Goal: Transaction & Acquisition: Obtain resource

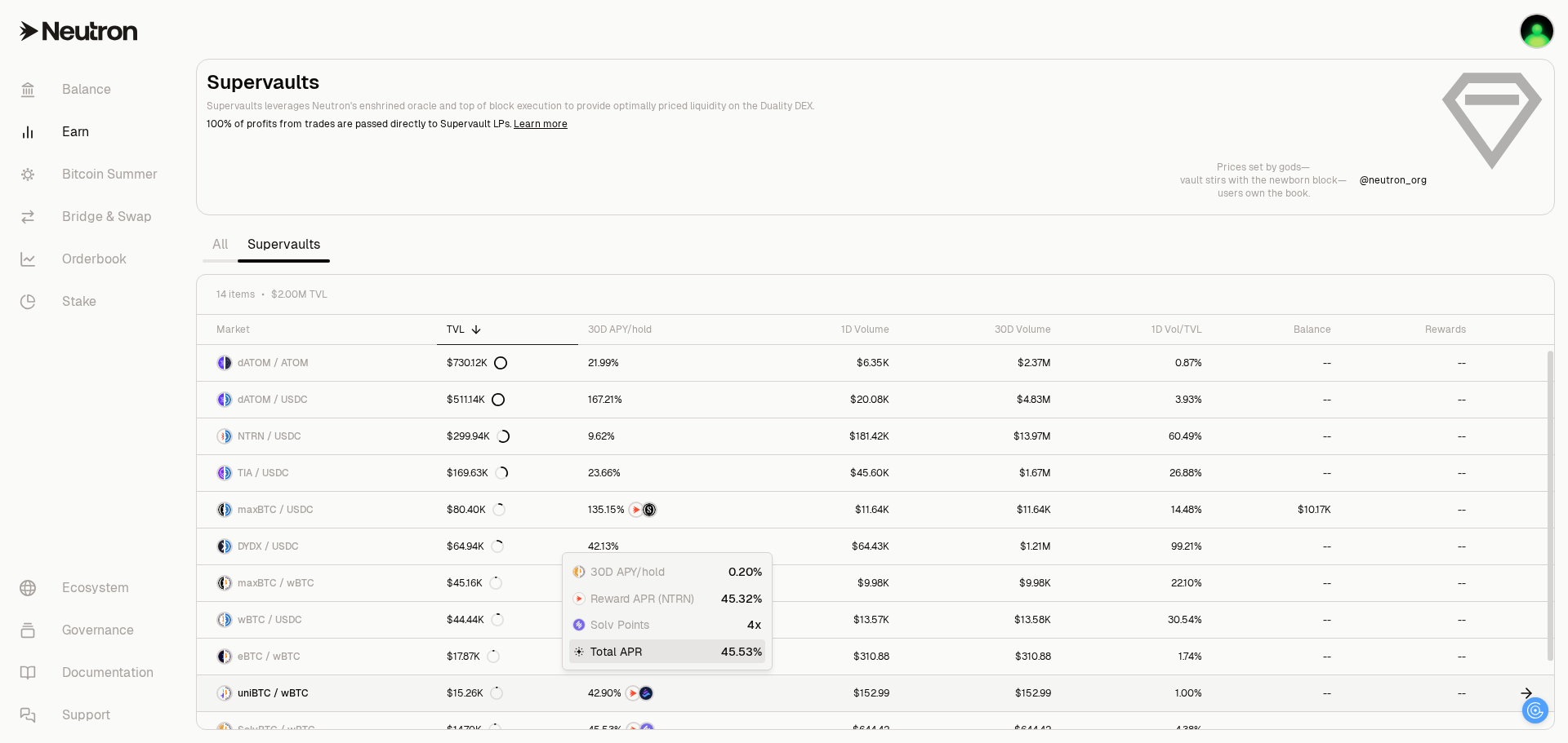
scroll to position [48, 0]
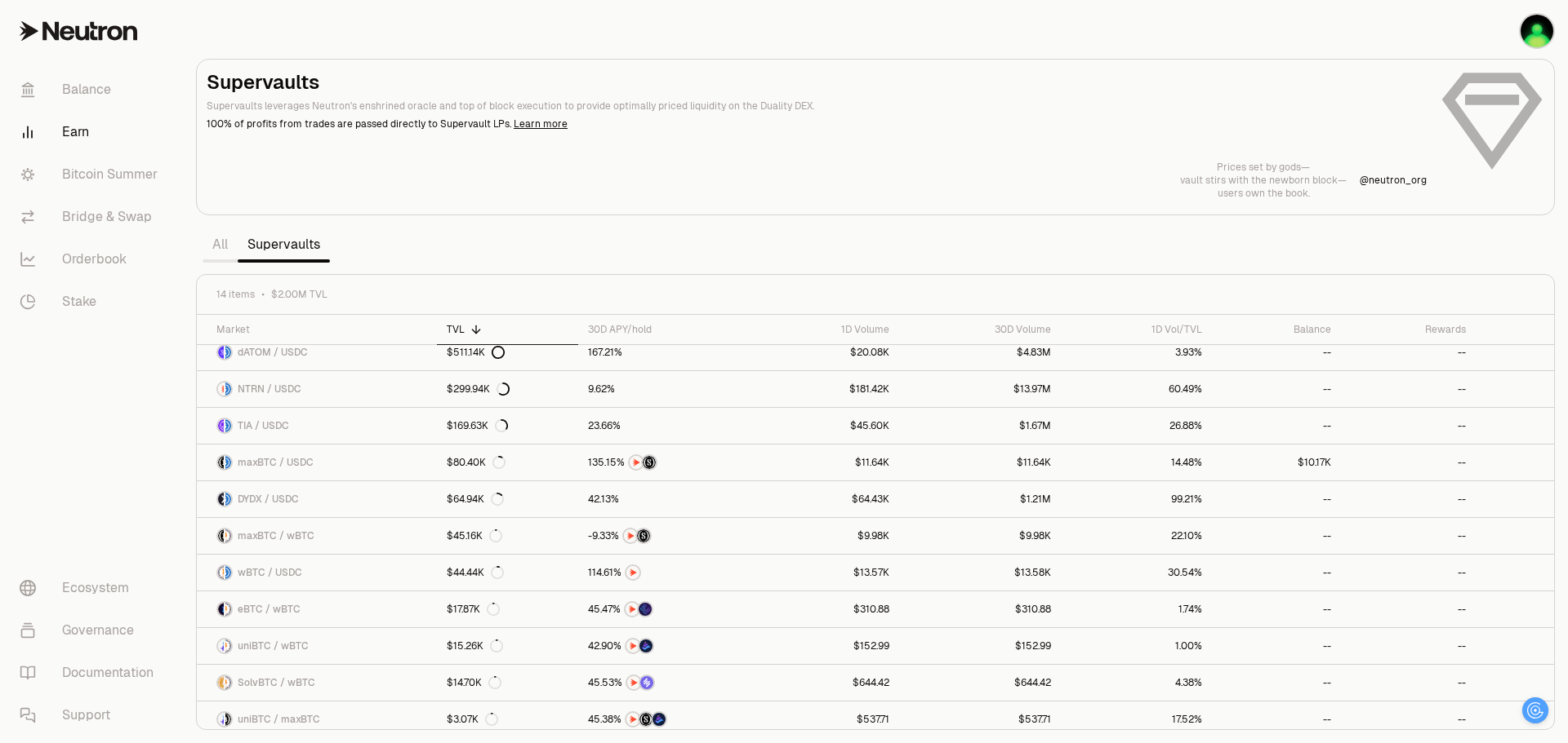
click at [101, 52] on link at bounding box center [92, 31] width 183 height 62
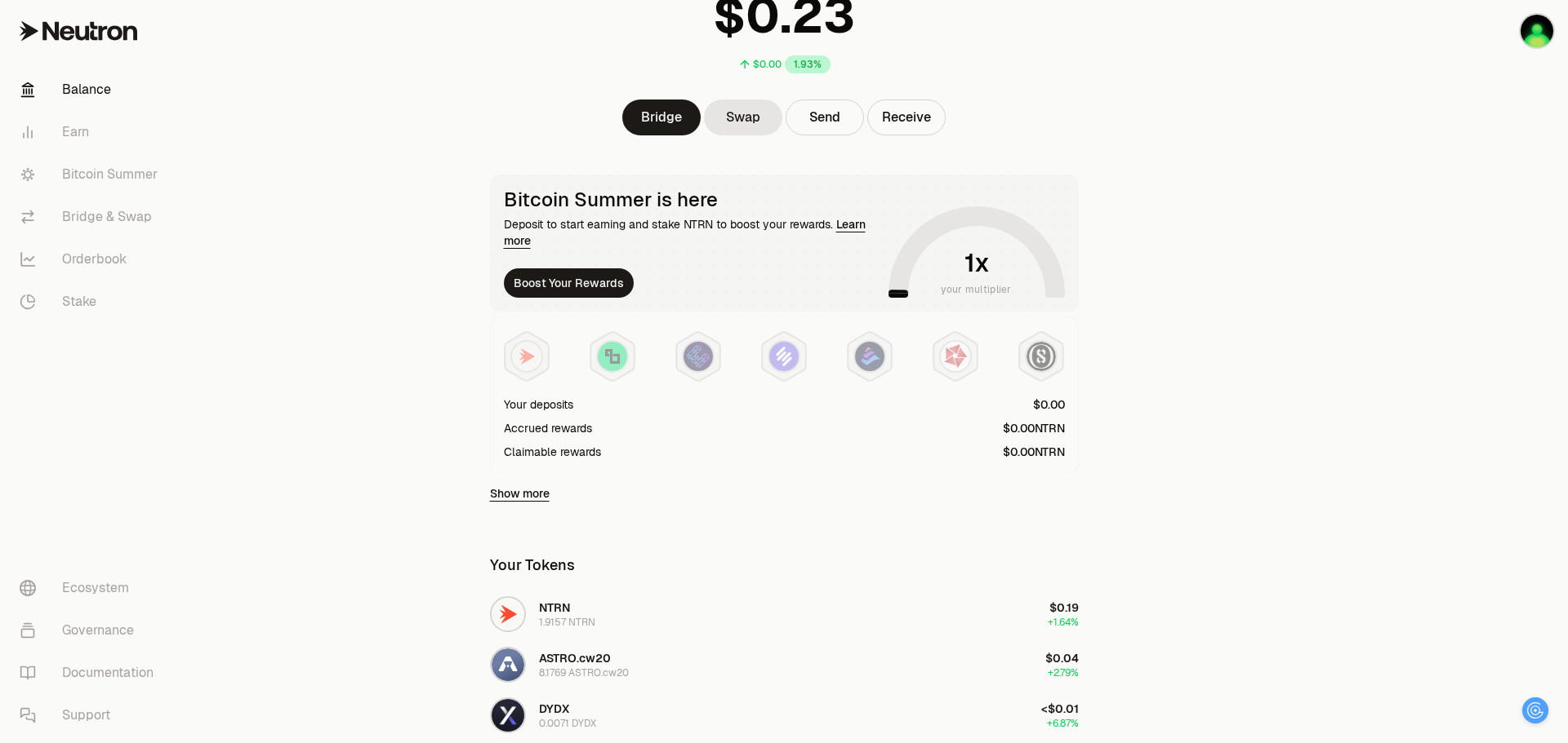
scroll to position [163, 0]
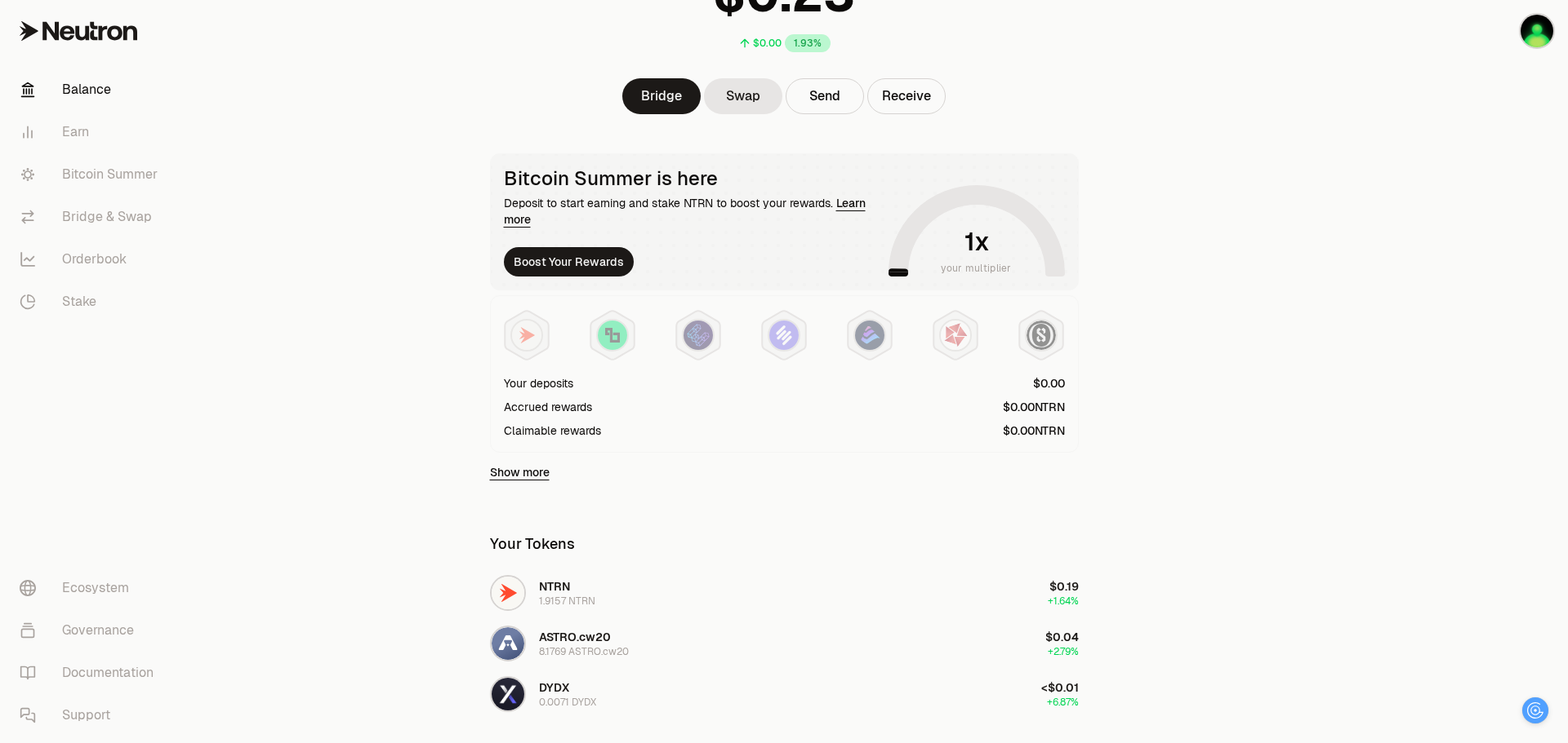
click at [682, 207] on div "Deposit to start earning and stake NTRN to boost your rewards. Learn more" at bounding box center [692, 211] width 378 height 33
click at [574, 270] on button "Boost Your Rewards" at bounding box center [568, 261] width 130 height 29
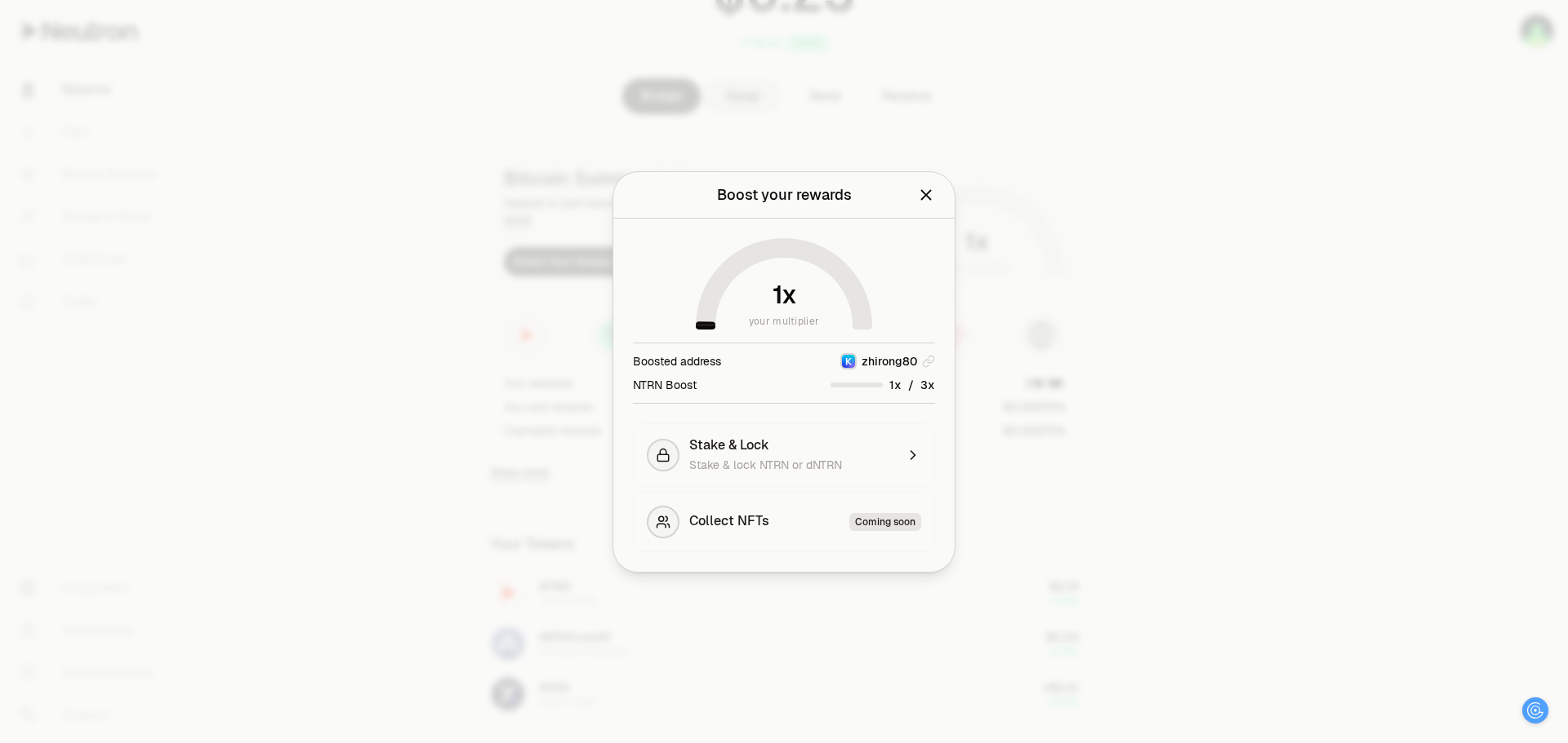
click at [925, 199] on icon "Close" at bounding box center [925, 194] width 18 height 18
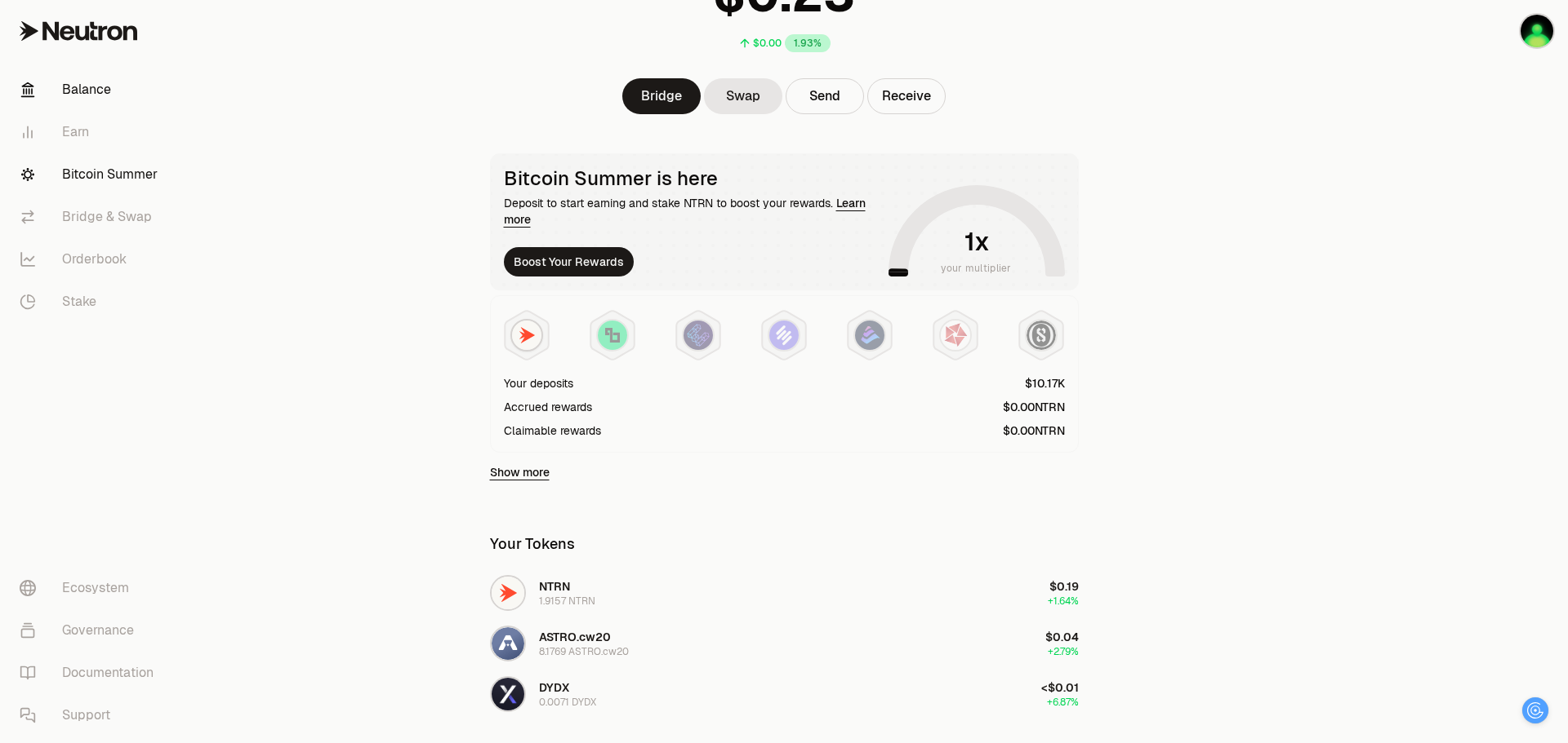
click at [126, 181] on link "Bitcoin Summer" at bounding box center [92, 174] width 170 height 42
